Goal: Information Seeking & Learning: Stay updated

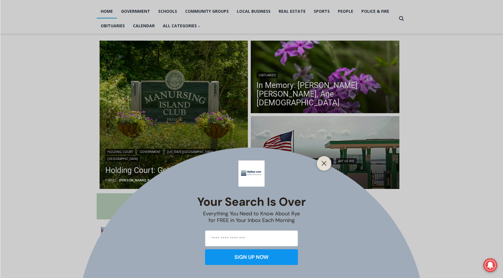
scroll to position [125, 0]
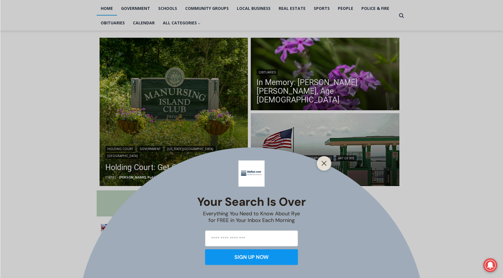
click at [32, 109] on div "Your Search is Over Everything You Need to Know About Rye for FREE in Your Inbo…" at bounding box center [251, 139] width 503 height 278
click at [324, 164] on icon "Close" at bounding box center [324, 163] width 5 height 5
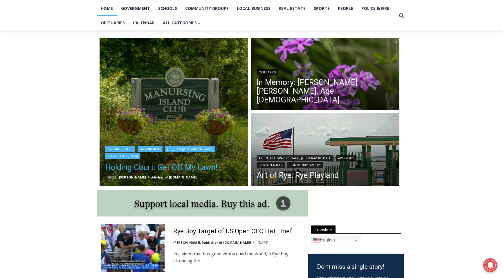
click at [152, 169] on link "Holding Court: Get Off My Lawn!" at bounding box center [173, 168] width 137 height 12
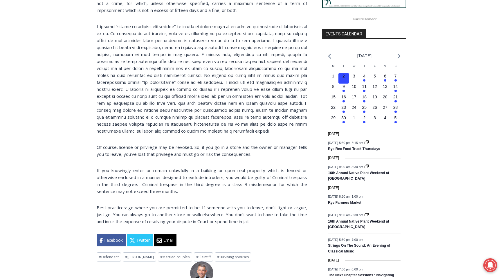
scroll to position [622, 0]
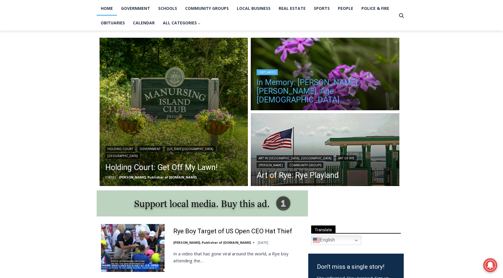
click at [316, 91] on link "In Memory: [PERSON_NAME] [PERSON_NAME], Age [DEMOGRAPHIC_DATA]" at bounding box center [325, 91] width 137 height 26
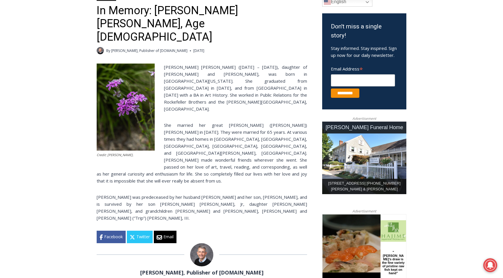
scroll to position [179, 0]
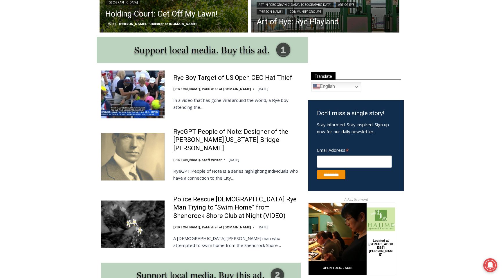
scroll to position [245, 0]
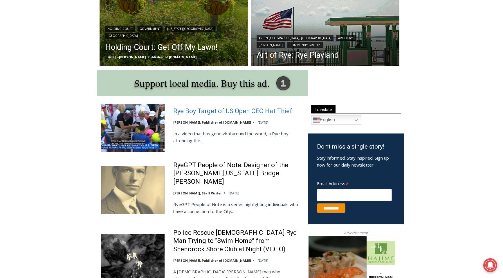
click at [209, 110] on link "Rye Boy Target of US Open CEO Hat Thief" at bounding box center [232, 111] width 119 height 8
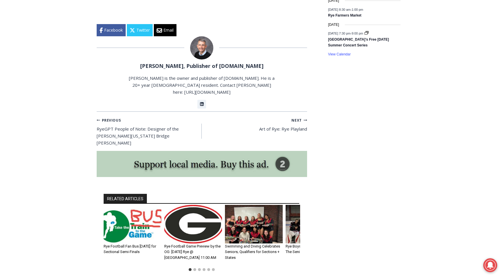
scroll to position [963, 0]
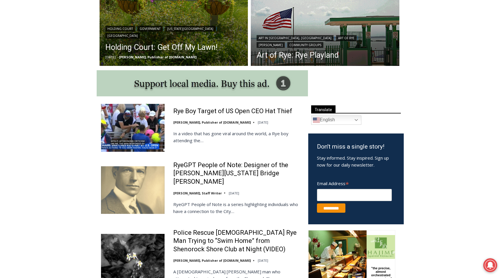
click at [210, 209] on div "RyeGPT People of Note: Designer of the [PERSON_NAME][US_STATE] Bridge [PERSON_N…" at bounding box center [237, 190] width 128 height 58
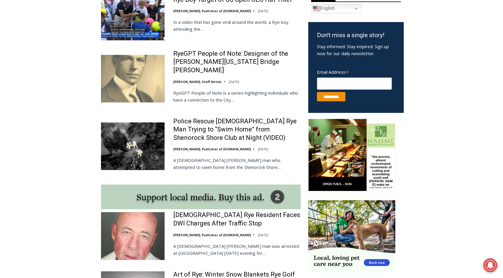
scroll to position [359, 0]
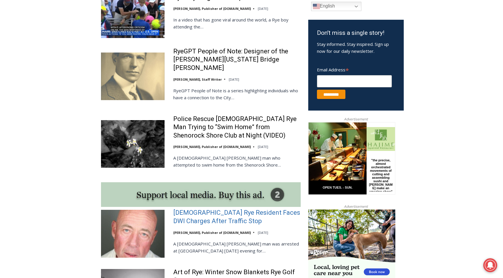
click at [200, 209] on link "[DEMOGRAPHIC_DATA] Rye Resident Faces DWI Charges After Traffic Stop" at bounding box center [237, 217] width 128 height 17
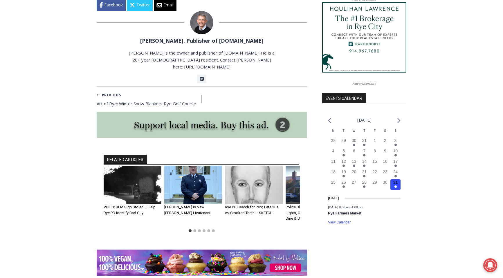
scroll to position [556, 0]
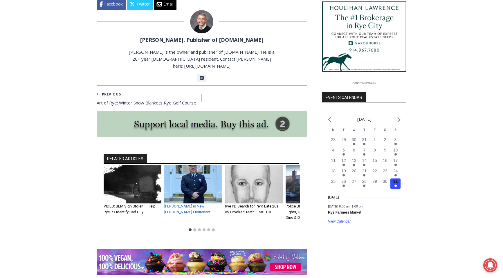
click at [186, 204] on link "Thompson is New Rye FD Lieutenant" at bounding box center [187, 209] width 46 height 10
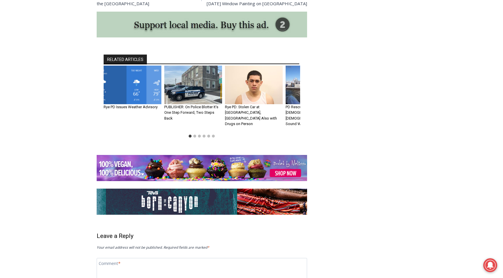
scroll to position [1772, 0]
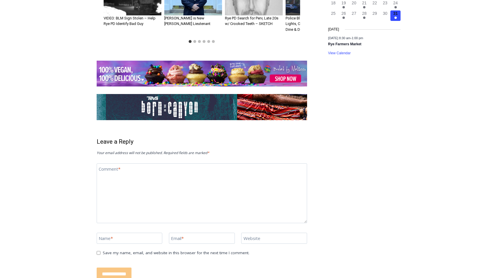
scroll to position [556, 0]
